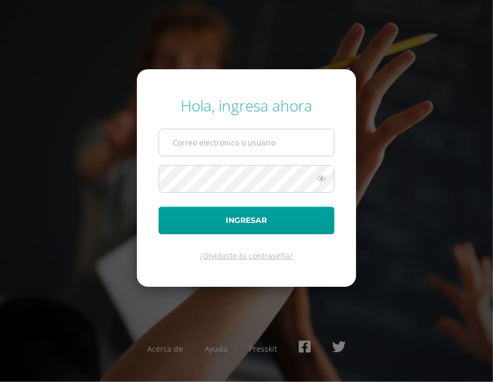
click at [290, 145] on input "text" at bounding box center [246, 142] width 175 height 27
type input "2559082@insarycristovive.edu.gt"
click at [159, 207] on button "Ingresar" at bounding box center [247, 221] width 176 height 28
